Goal: Find contact information: Find contact information

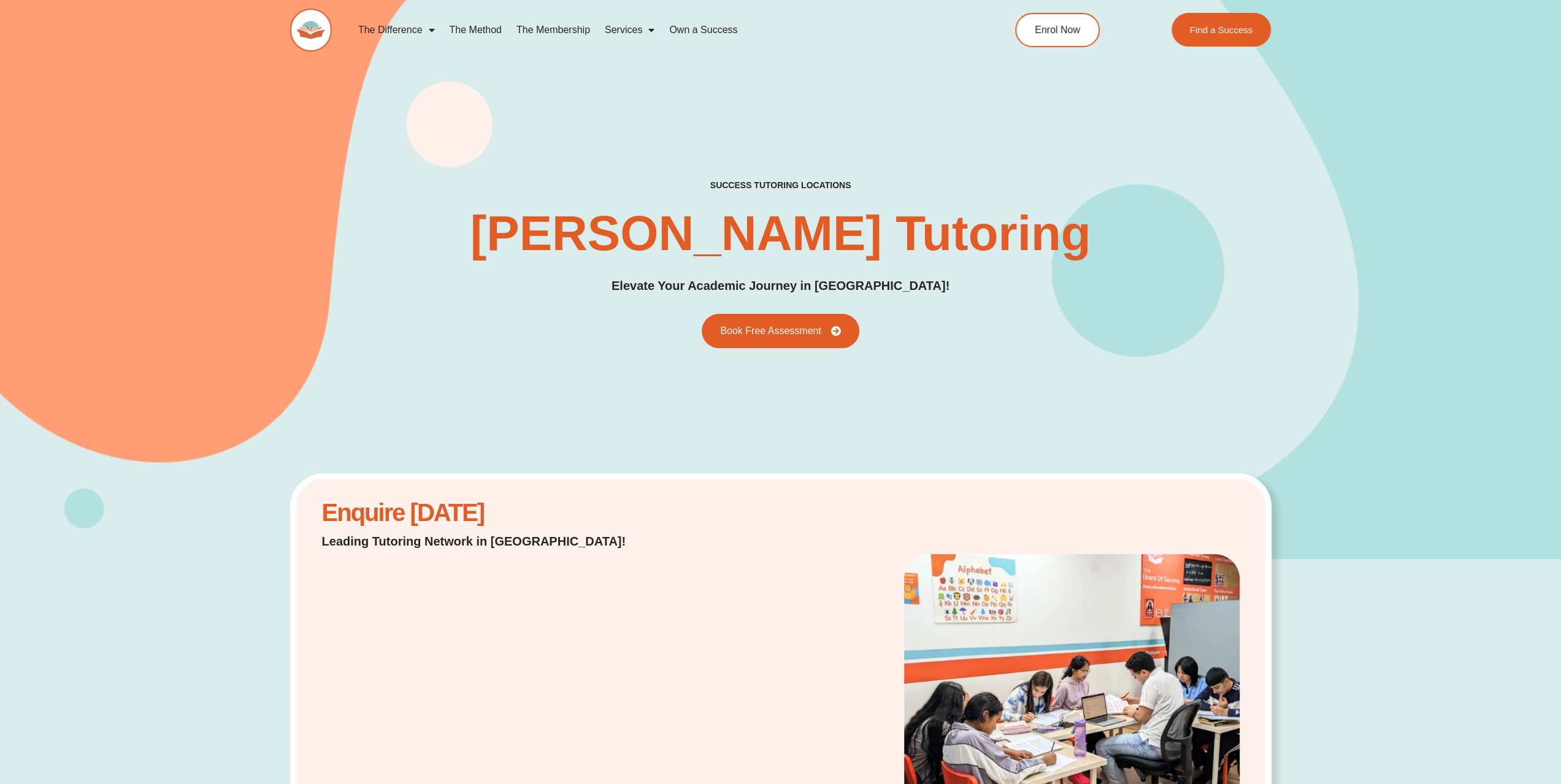
click at [623, 32] on link "Services" at bounding box center [629, 30] width 64 height 28
click at [626, 29] on link "Services" at bounding box center [629, 30] width 64 height 28
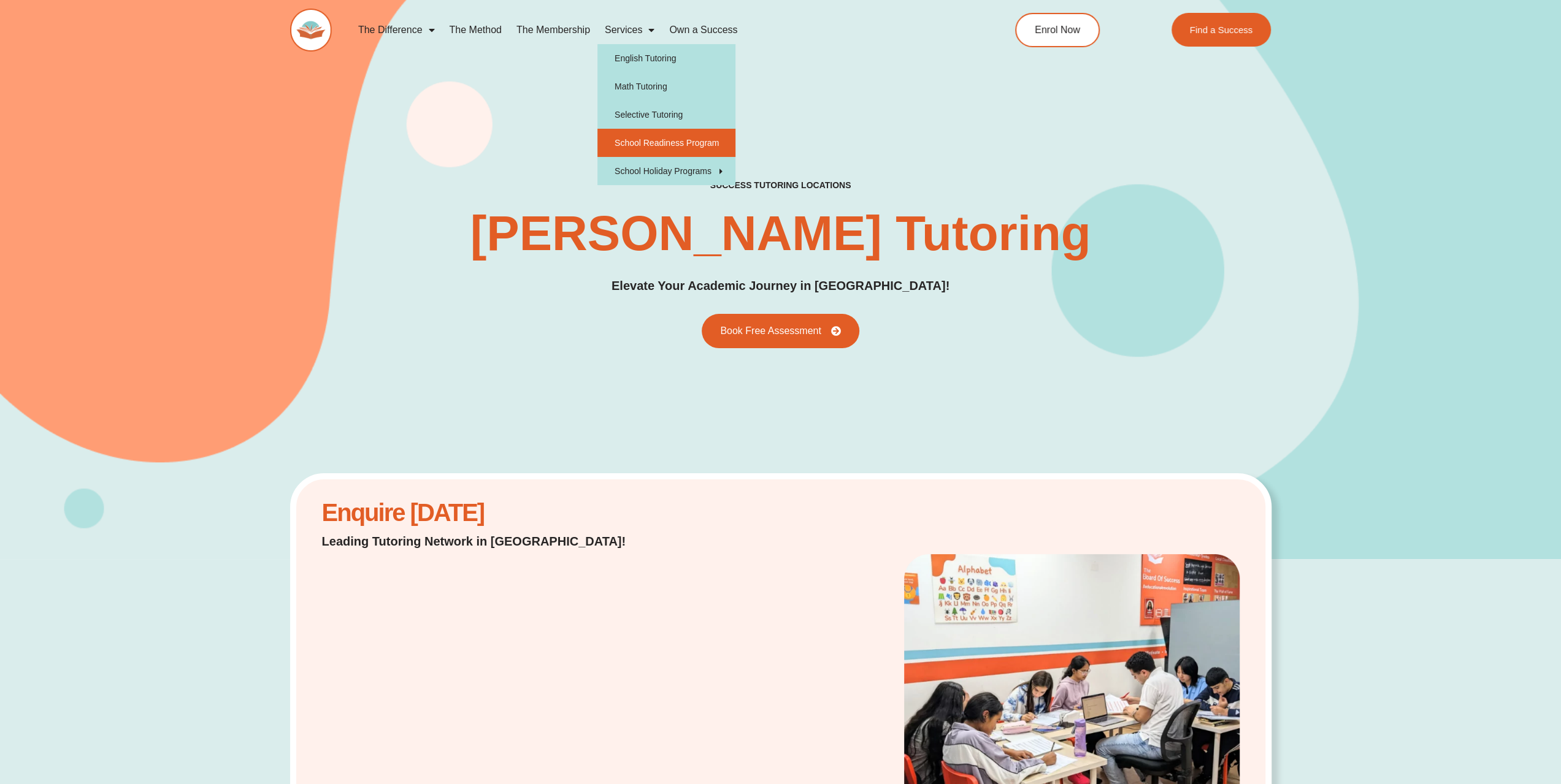
click at [642, 148] on link "School Readiness Program" at bounding box center [666, 143] width 138 height 28
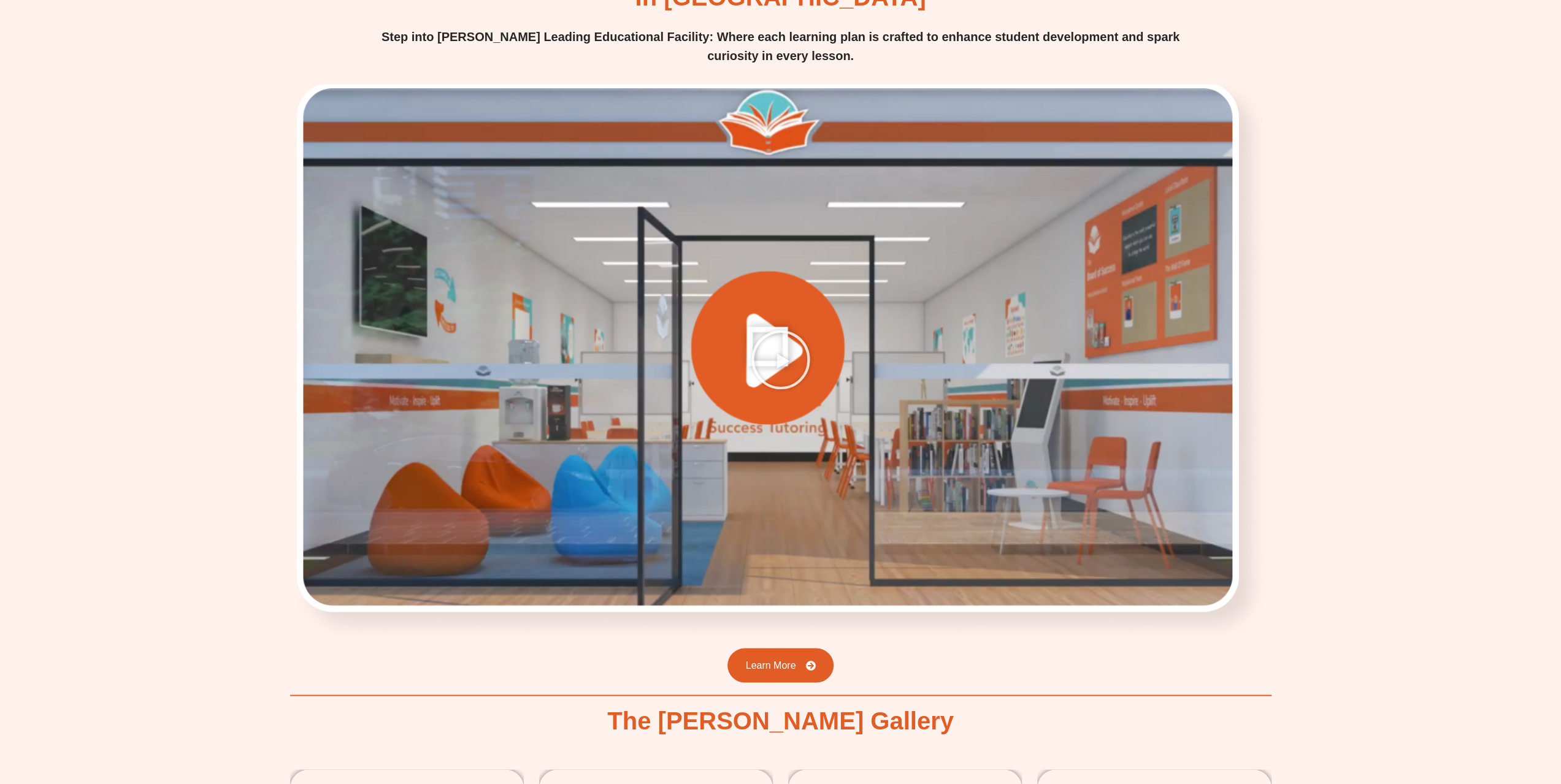
scroll to position [2146, 0]
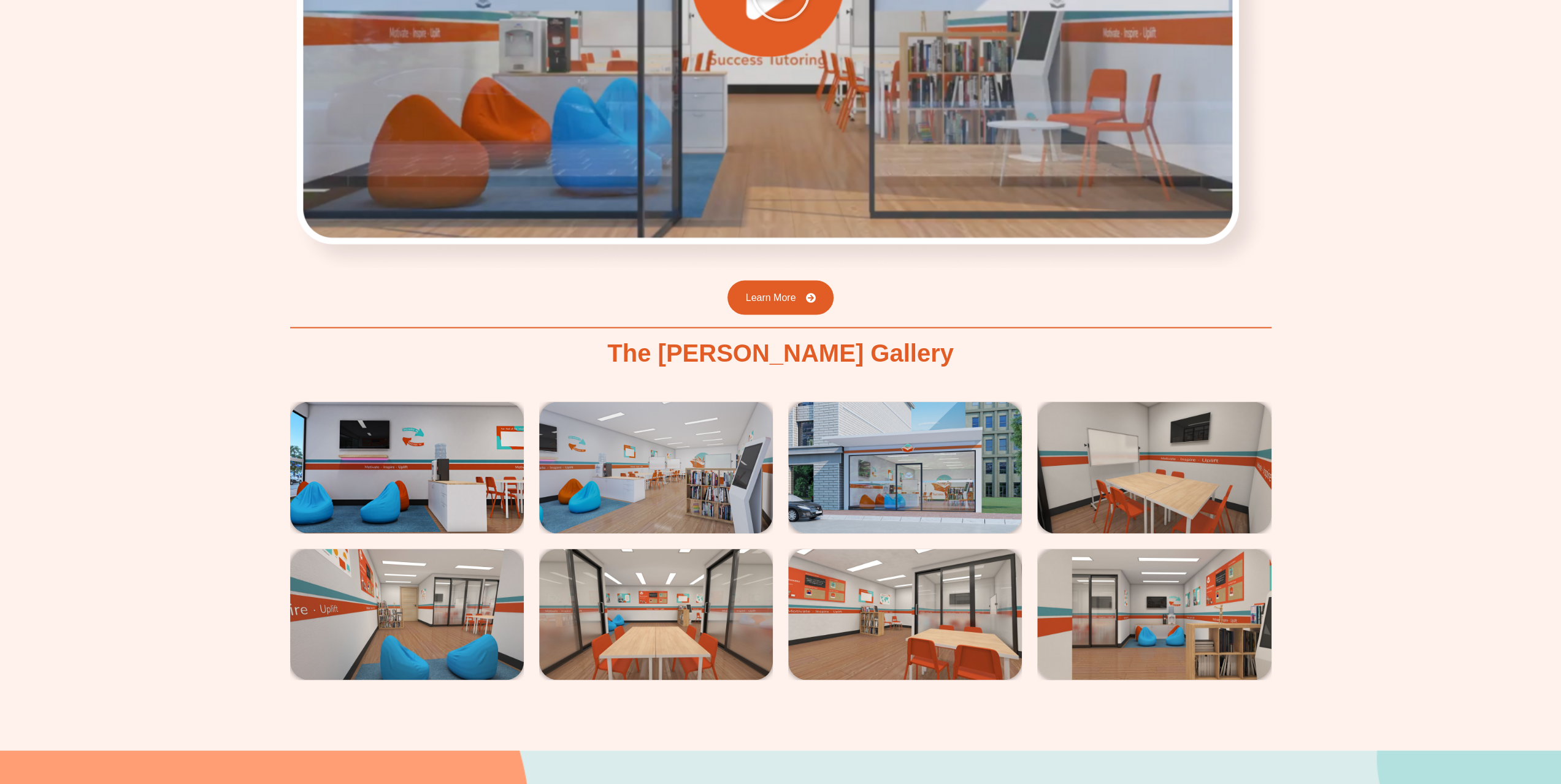
click at [888, 449] on img at bounding box center [905, 467] width 234 height 131
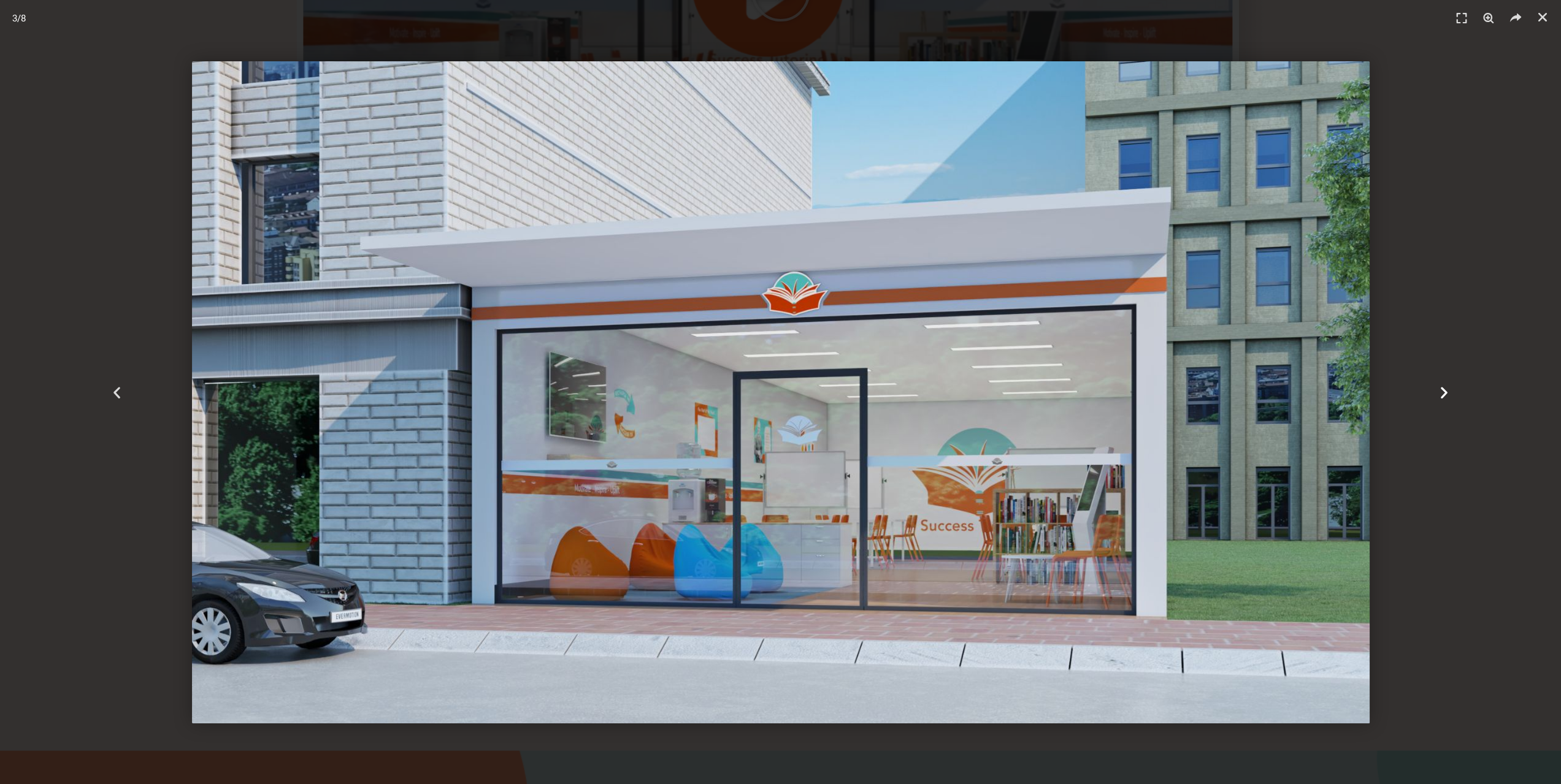
click at [1443, 401] on div "Next" at bounding box center [1444, 392] width 234 height 784
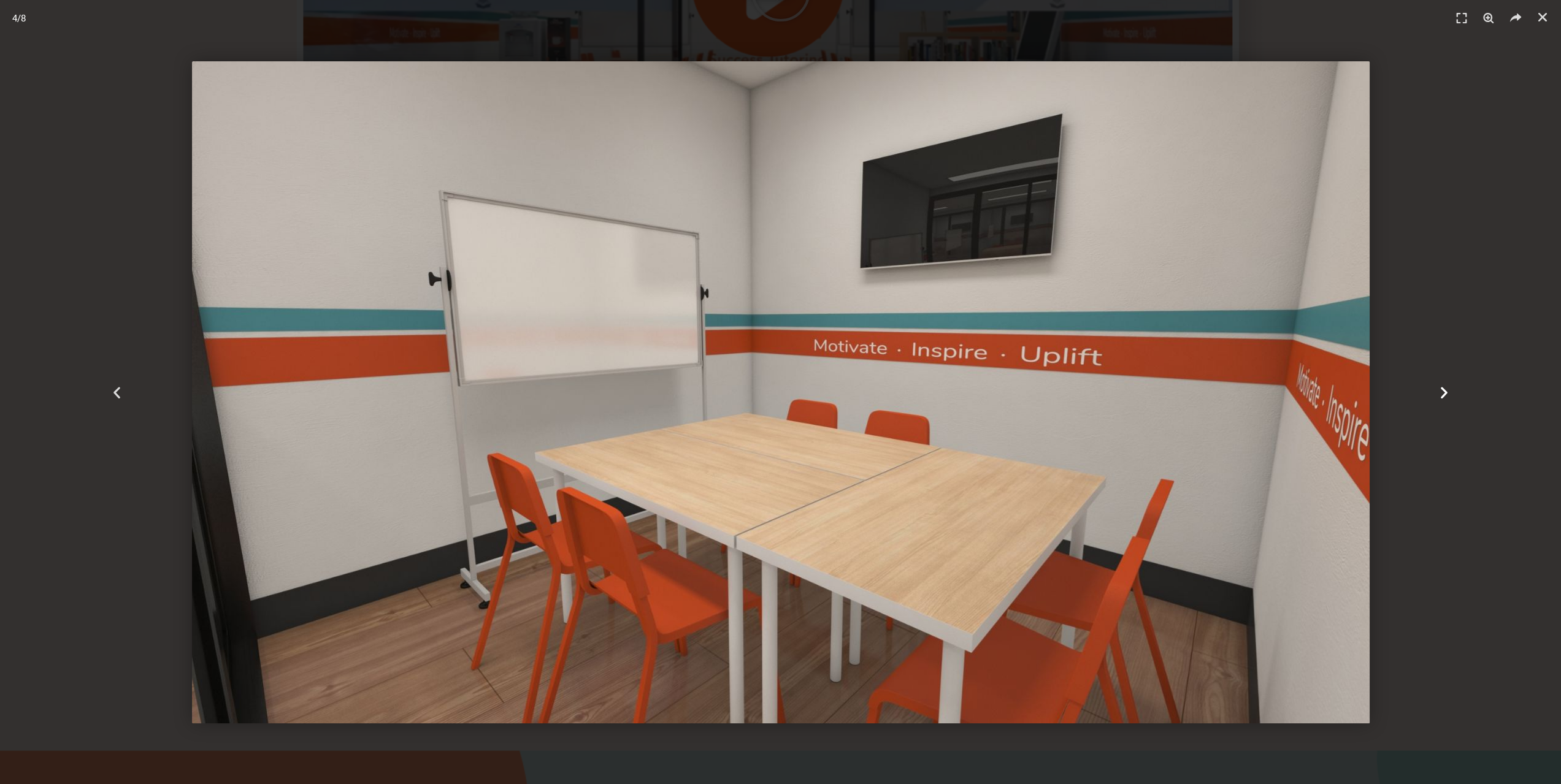
click at [1443, 401] on div "Next" at bounding box center [1444, 392] width 234 height 784
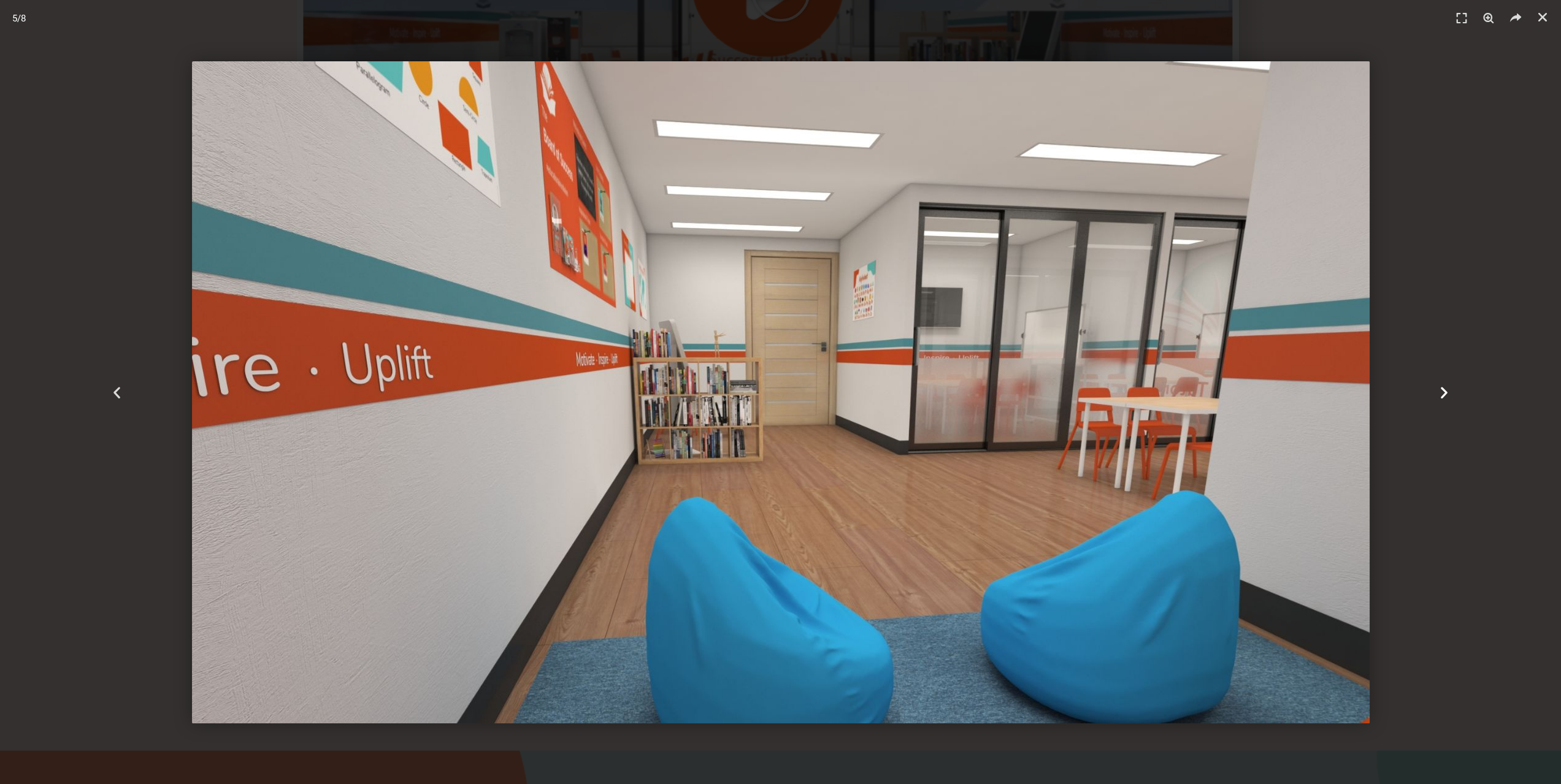
click at [1443, 401] on div "Next" at bounding box center [1444, 392] width 234 height 784
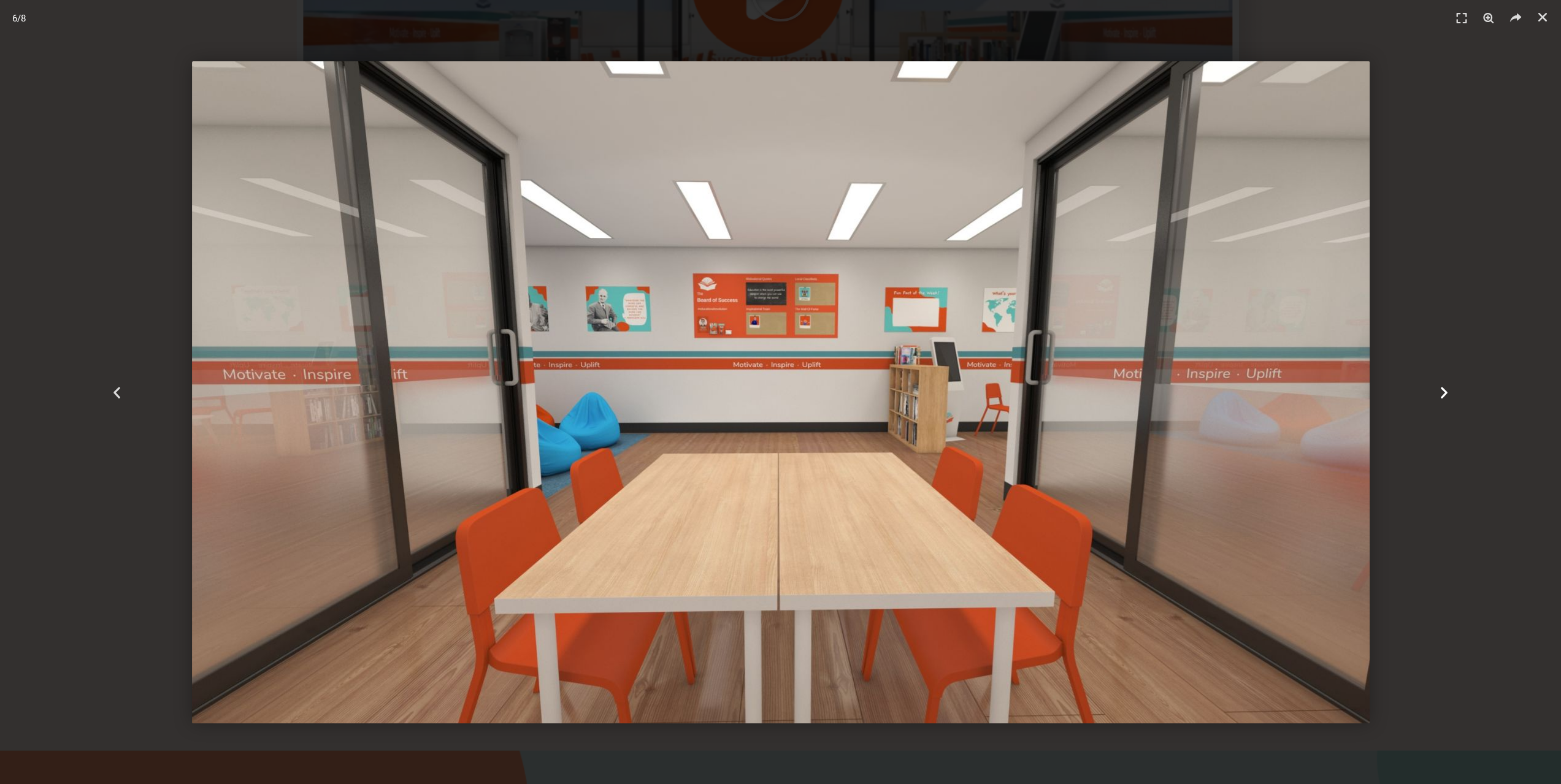
click at [1443, 401] on div "Next" at bounding box center [1444, 392] width 234 height 784
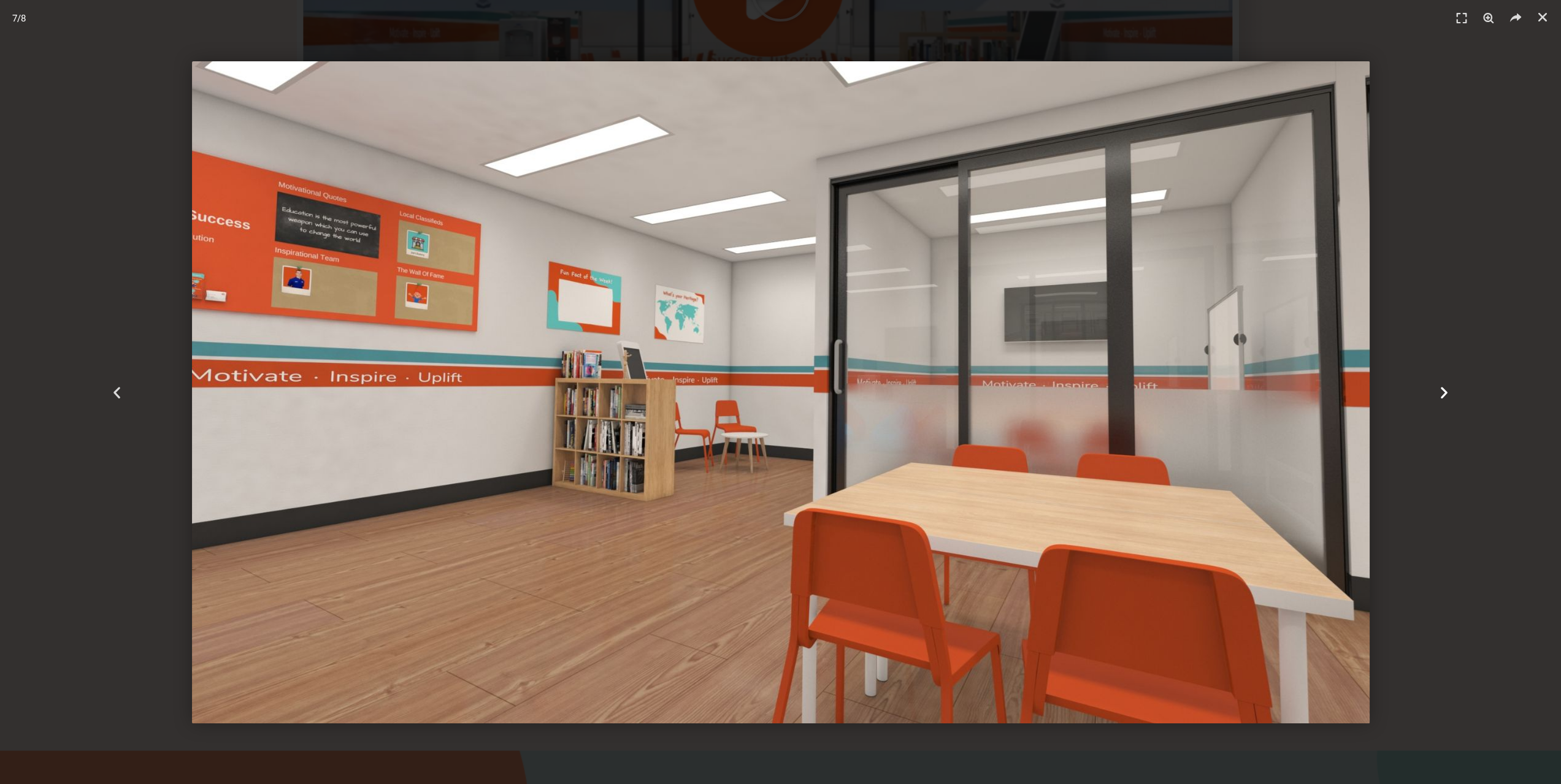
click at [1443, 401] on div "Next" at bounding box center [1444, 392] width 234 height 784
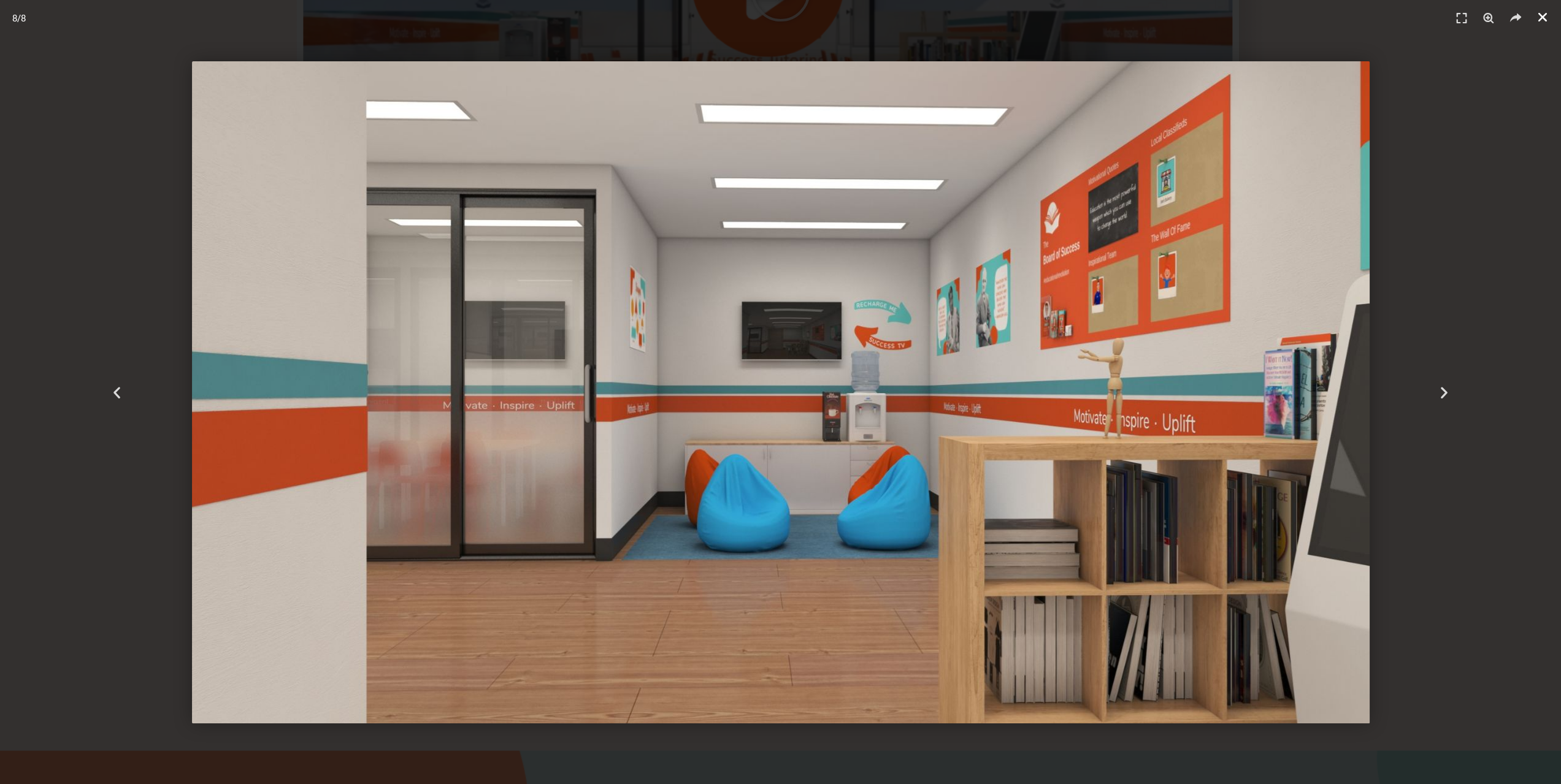
click at [1536, 20] on link "Close (Esc)" at bounding box center [1543, 17] width 18 height 18
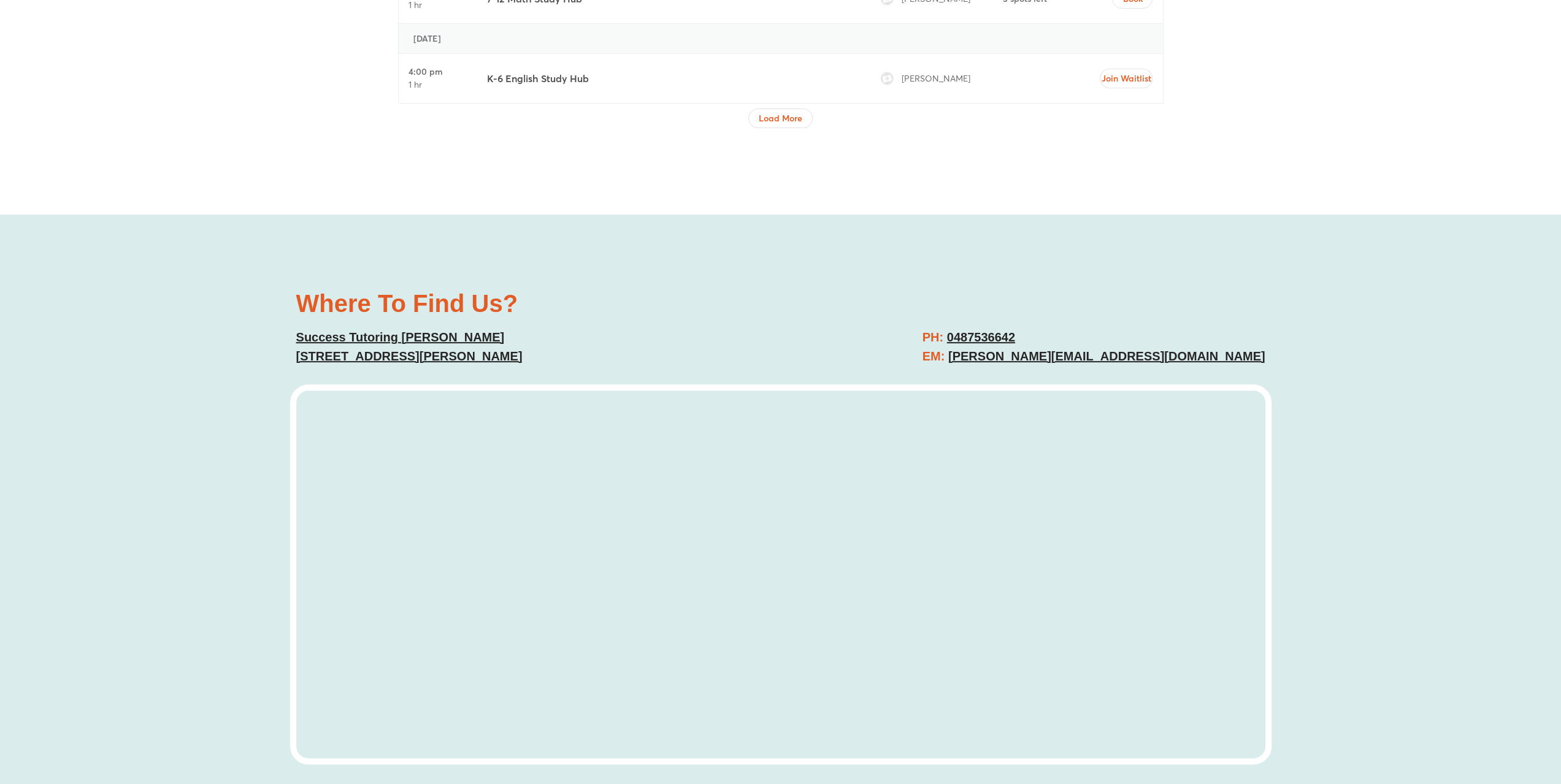
scroll to position [5028, 0]
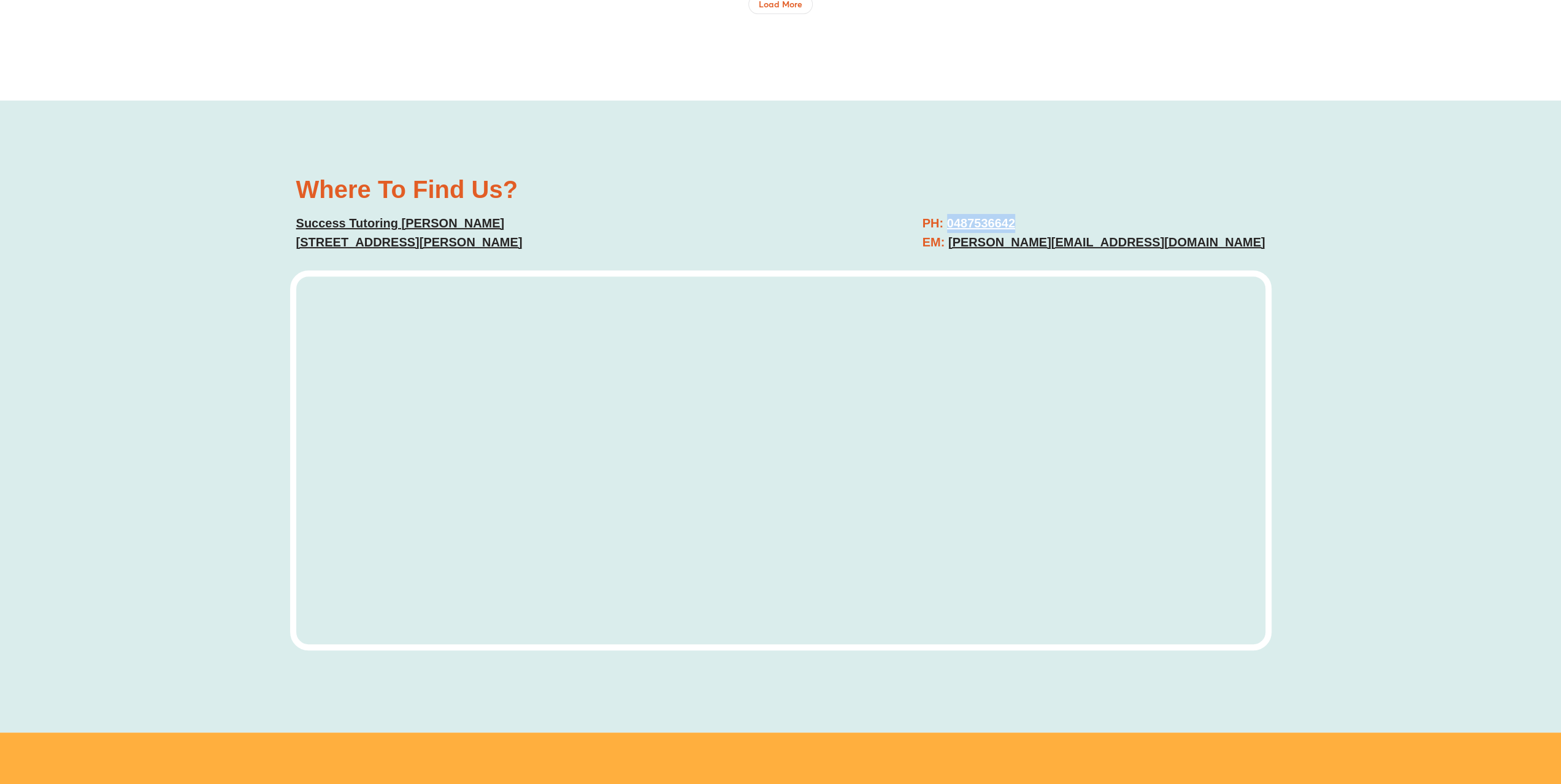
drag, startPoint x: 1141, startPoint y: 220, endPoint x: 1061, endPoint y: 221, distance: 80.0
click at [1061, 221] on h2 "PH: 0487536642 EM: hornsby@successtutoring.com.au" at bounding box center [1094, 233] width 343 height 38
copy link "0487536642"
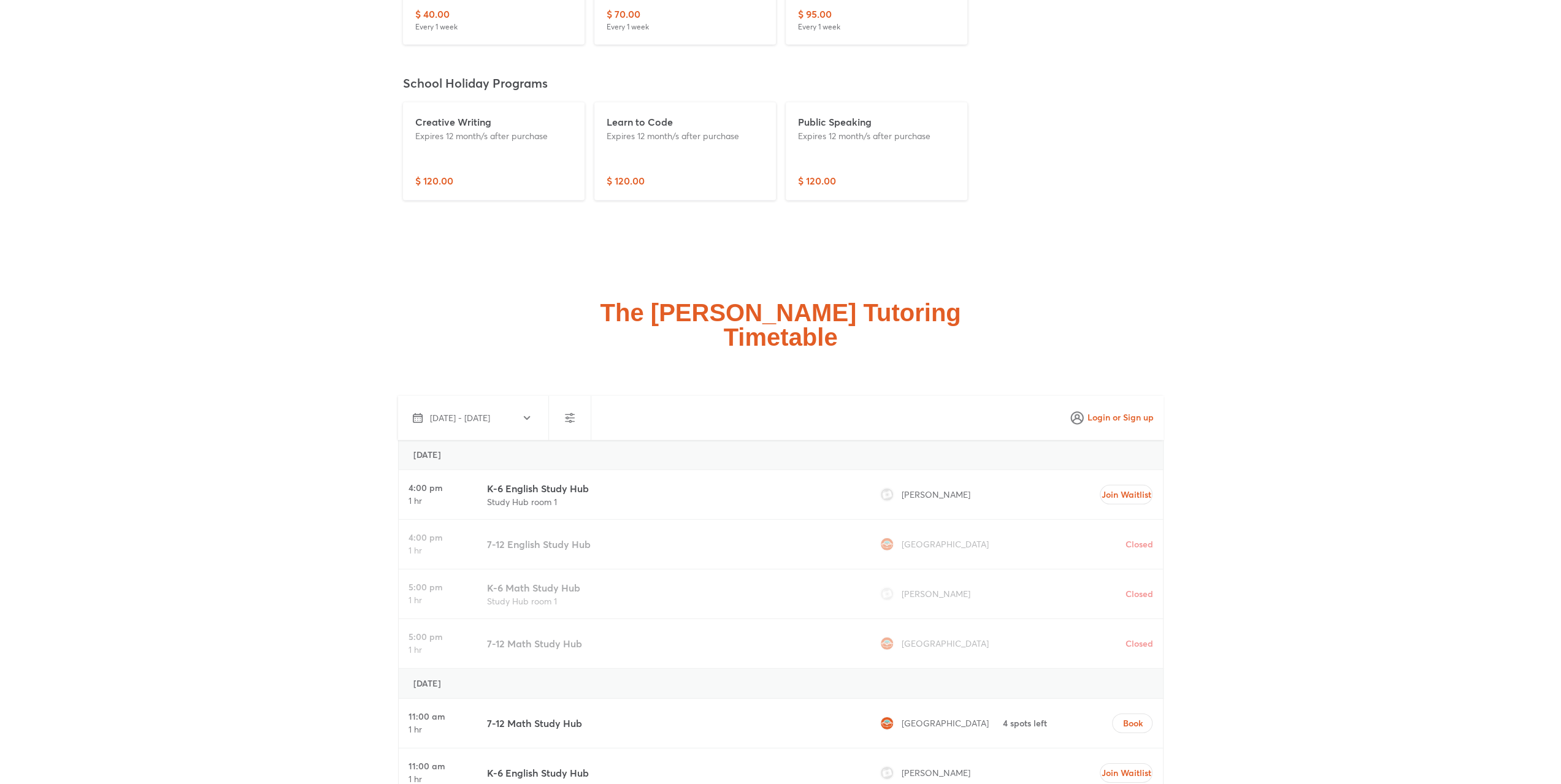
scroll to position [3127, 0]
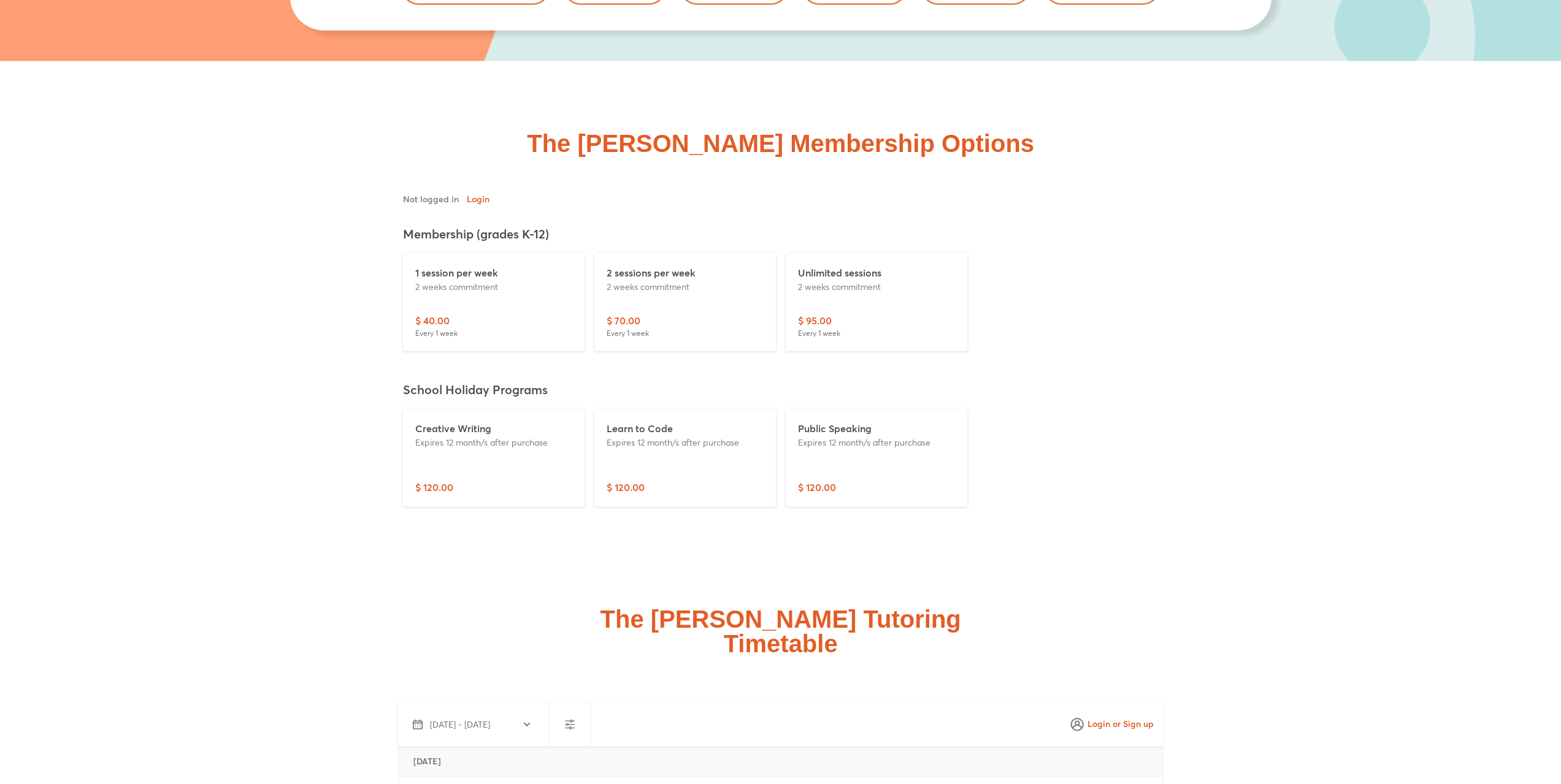
click at [456, 277] on p "1 session per week" at bounding box center [493, 272] width 157 height 15
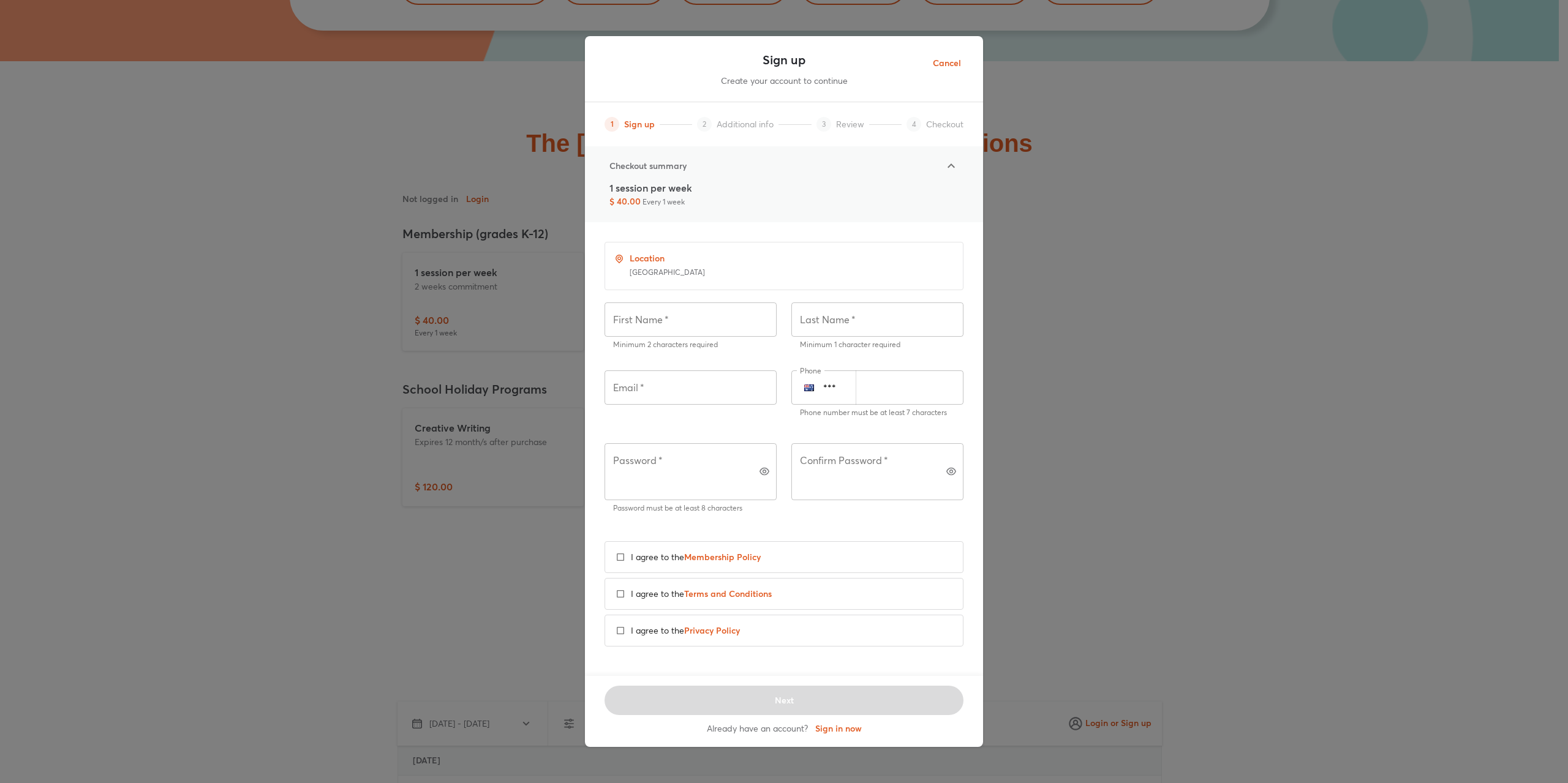
click at [943, 71] on span "Cancel" at bounding box center [946, 64] width 28 height 15
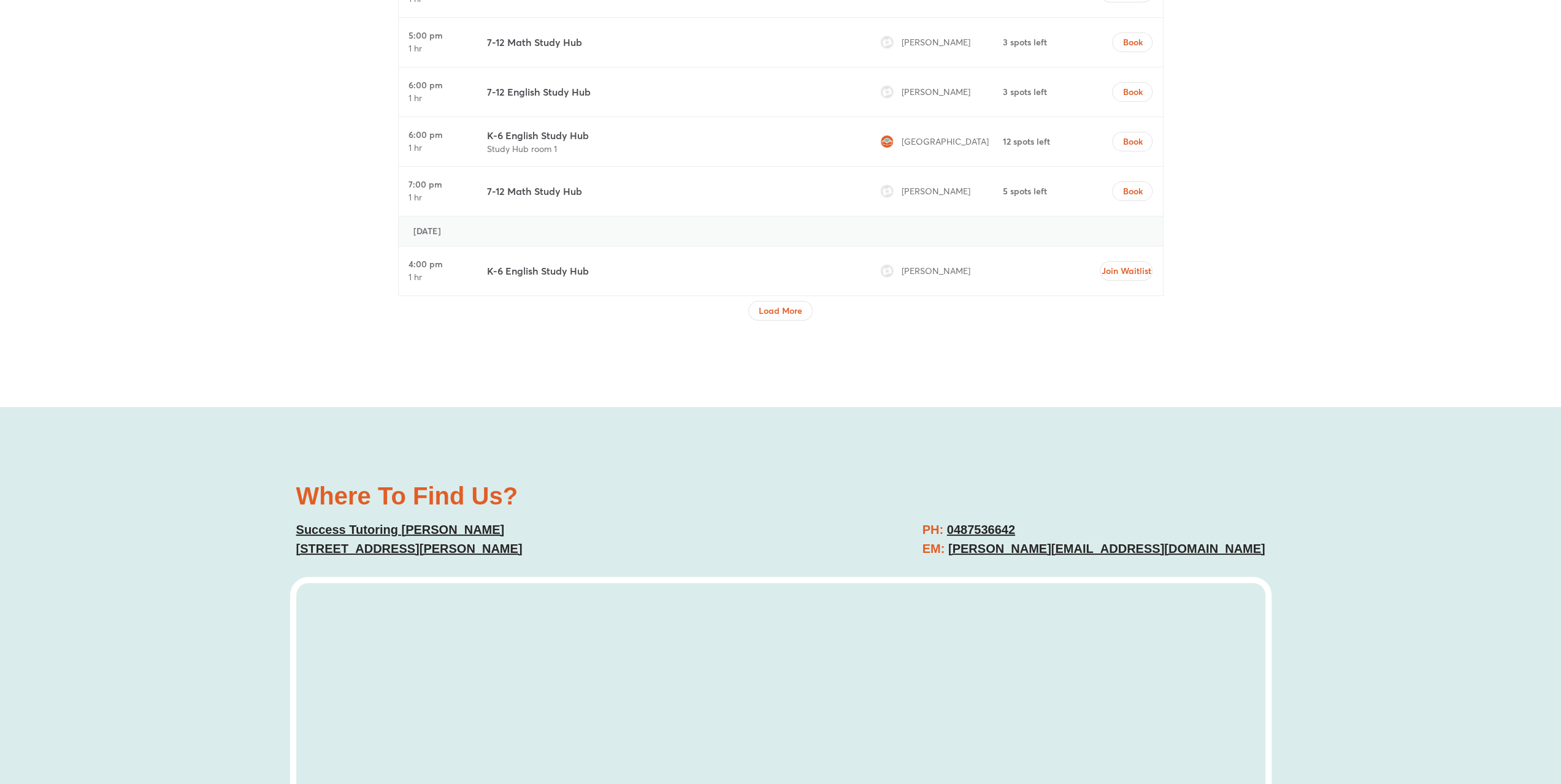
scroll to position [5151, 0]
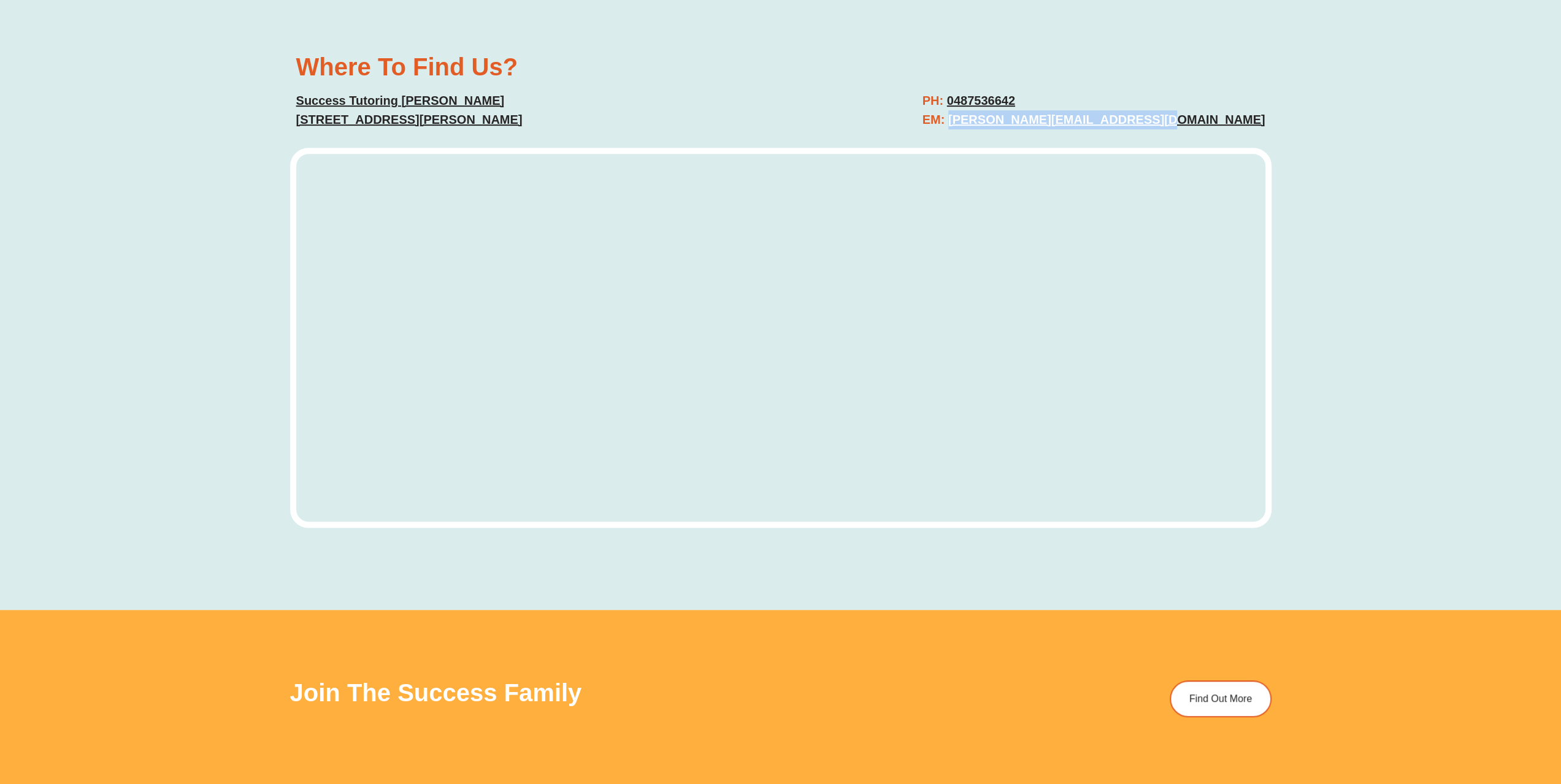
drag, startPoint x: 1285, startPoint y: 118, endPoint x: 1063, endPoint y: 126, distance: 222.1
click at [1063, 126] on div "Where To Find Us? Success Tutoring Hornsby Unit 1/1 Ashley St, Hornsby NSW 2077…" at bounding box center [780, 293] width 1561 height 632
copy link "hornsby@successtutoring.com.au"
